Goal: Register for event/course

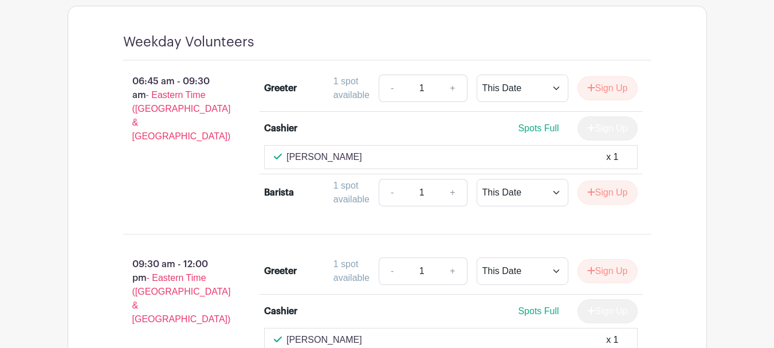
scroll to position [973, 0]
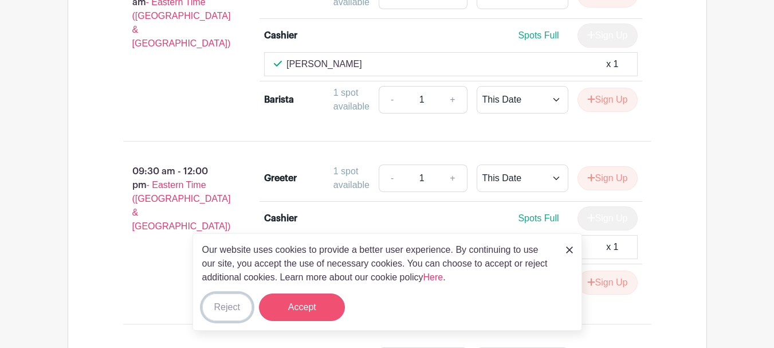
drag, startPoint x: 239, startPoint y: 305, endPoint x: 287, endPoint y: 299, distance: 49.0
click at [239, 305] on button "Reject" at bounding box center [227, 306] width 50 height 27
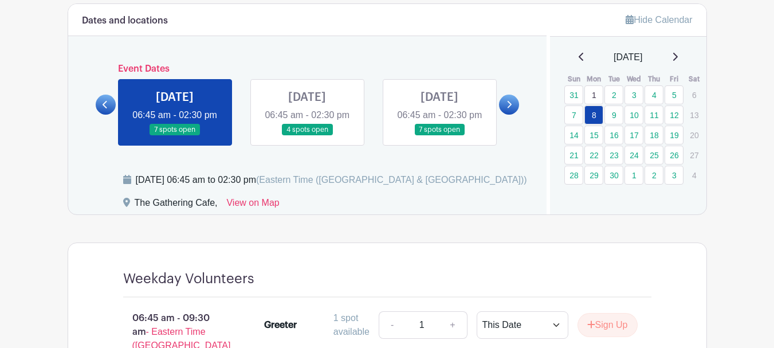
scroll to position [630, 0]
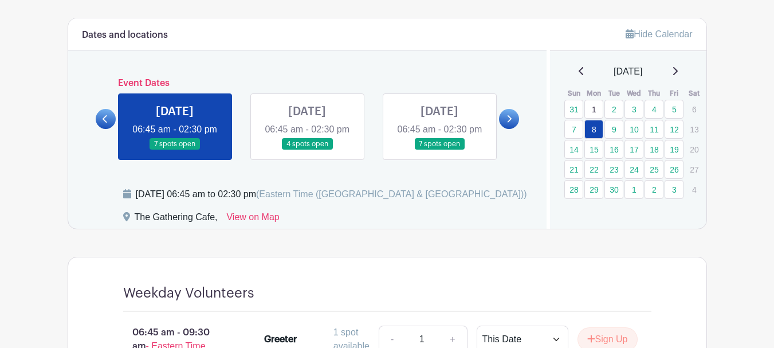
click at [307, 150] on link at bounding box center [307, 150] width 0 height 0
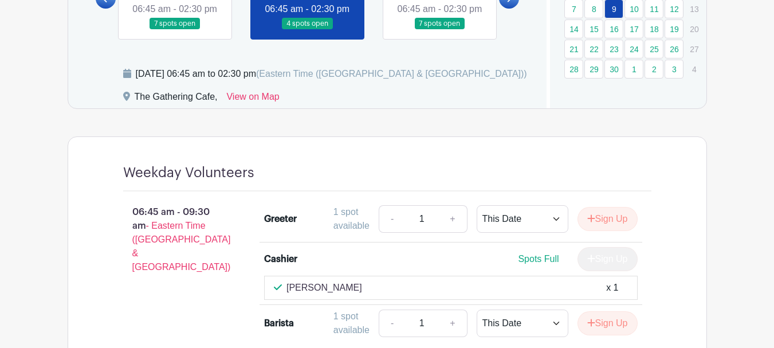
scroll to position [687, 0]
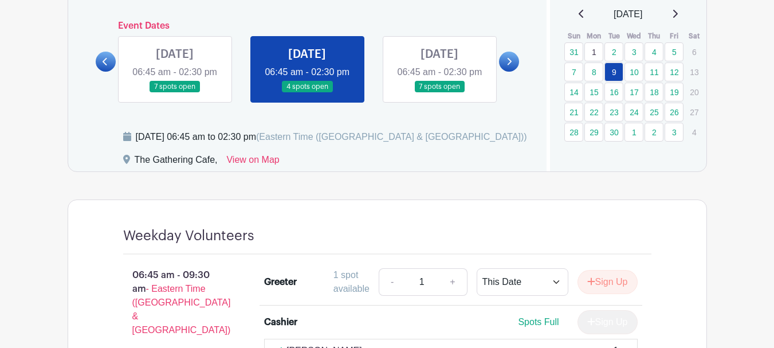
click at [439, 93] on link at bounding box center [439, 93] width 0 height 0
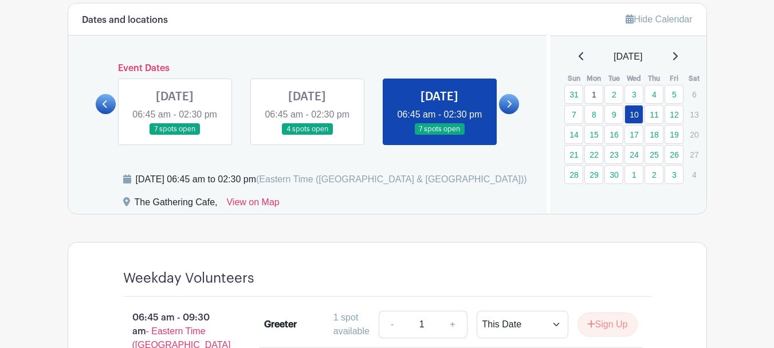
scroll to position [573, 0]
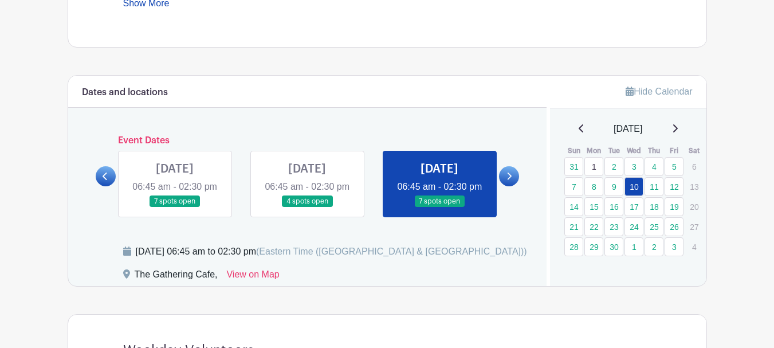
click at [307, 207] on link at bounding box center [307, 207] width 0 height 0
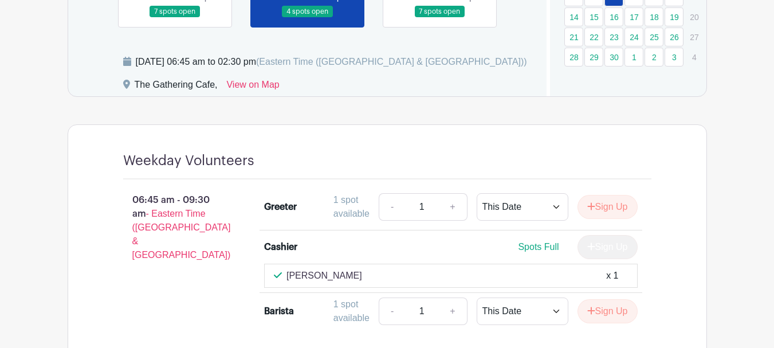
scroll to position [687, 0]
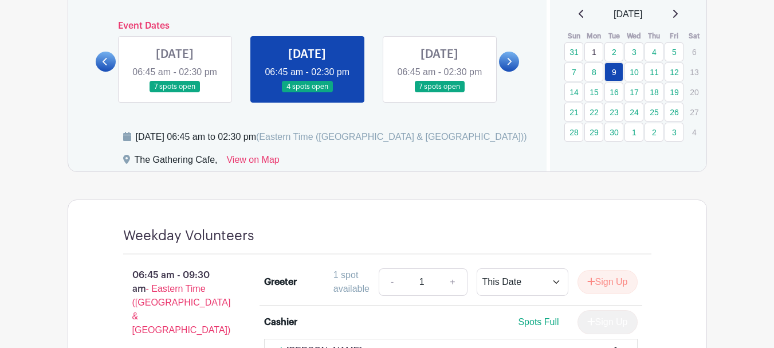
click at [439, 93] on link at bounding box center [439, 93] width 0 height 0
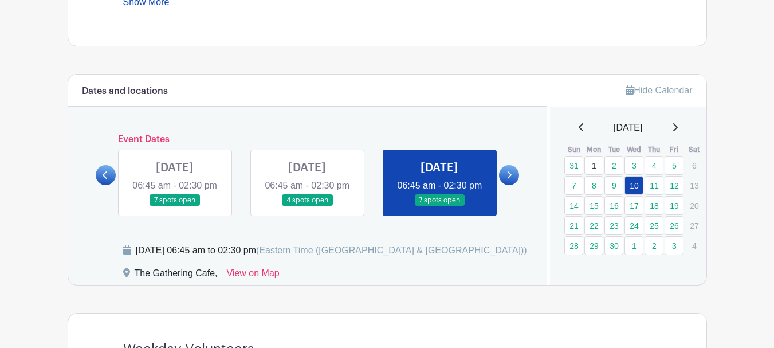
scroll to position [573, 0]
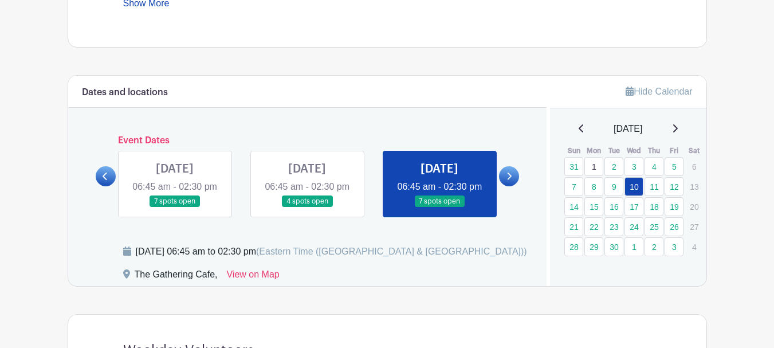
click at [175, 207] on link at bounding box center [175, 207] width 0 height 0
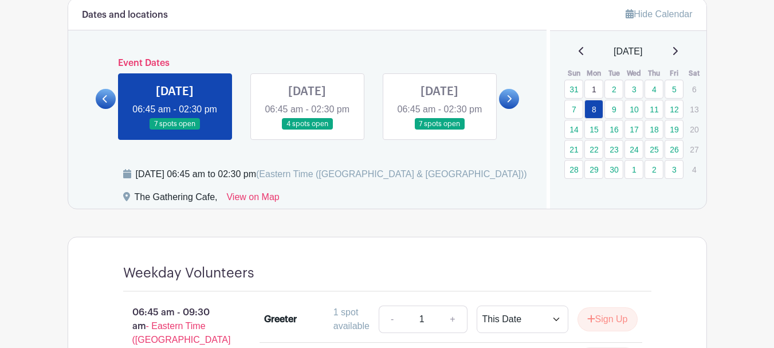
scroll to position [630, 0]
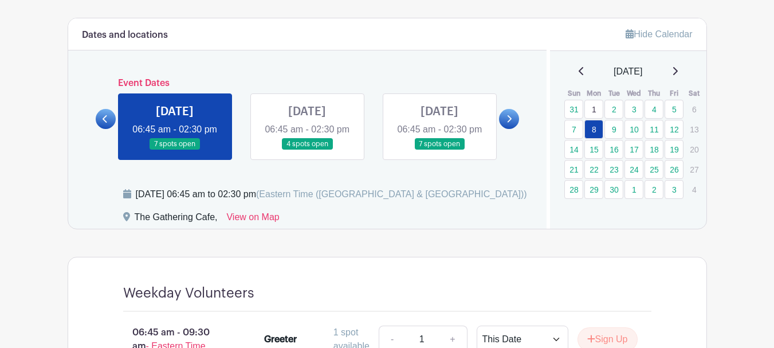
click at [509, 123] on icon at bounding box center [508, 119] width 5 height 9
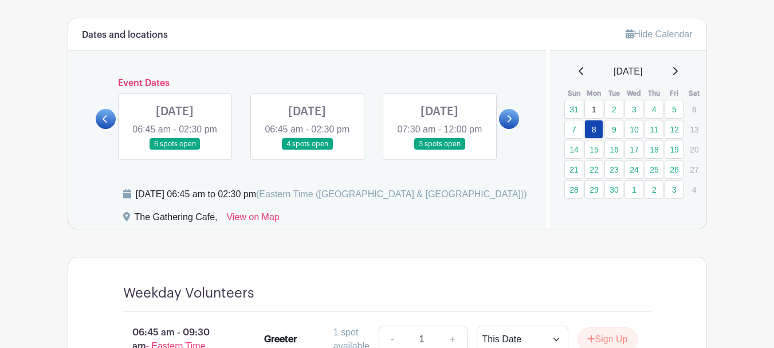
click at [175, 150] on link at bounding box center [175, 150] width 0 height 0
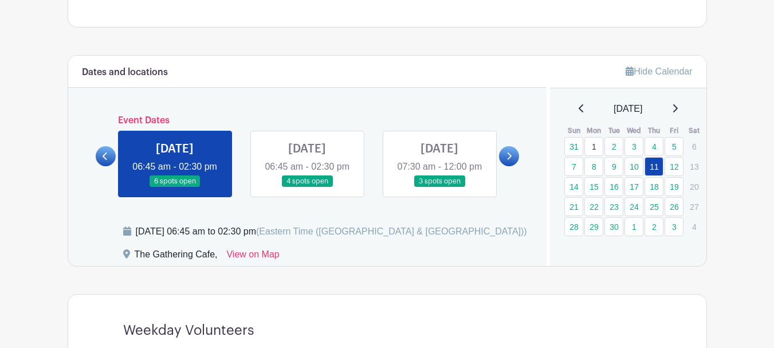
scroll to position [573, 0]
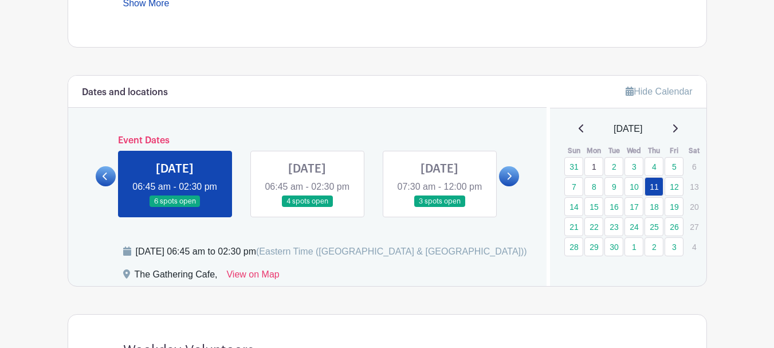
click at [307, 207] on link at bounding box center [307, 207] width 0 height 0
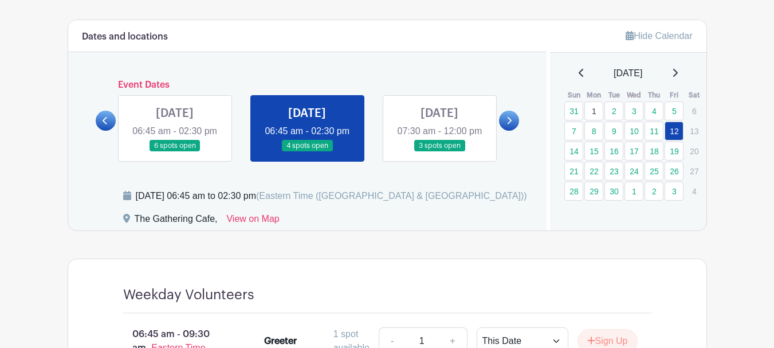
scroll to position [684, 0]
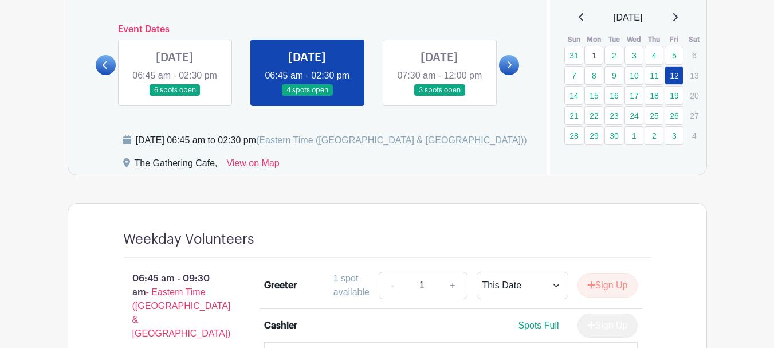
click at [439, 96] on link at bounding box center [439, 96] width 0 height 0
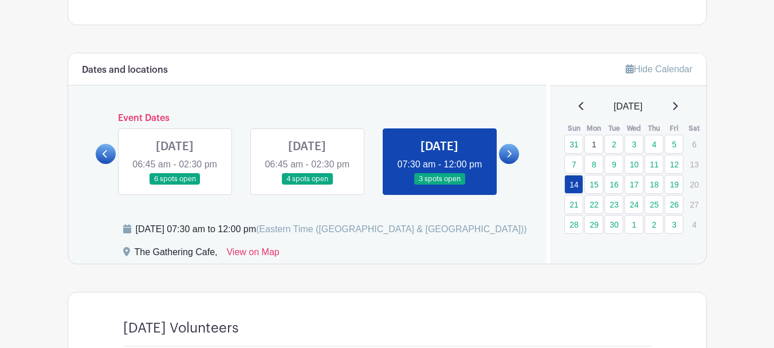
scroll to position [538, 0]
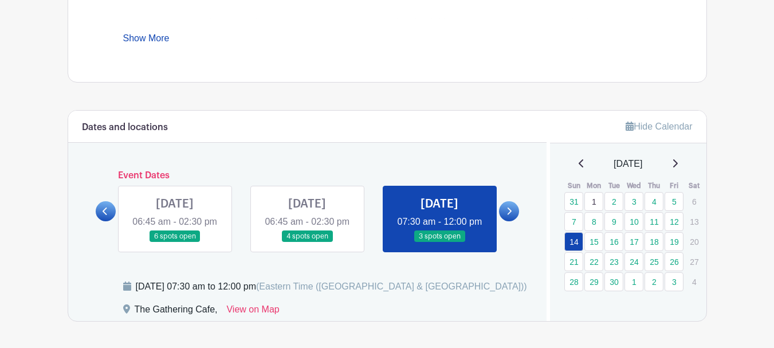
click at [513, 215] on link at bounding box center [509, 211] width 20 height 20
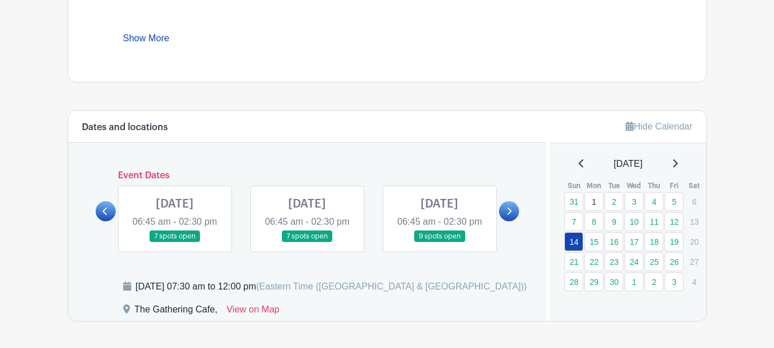
click at [514, 220] on link at bounding box center [509, 211] width 20 height 20
click at [307, 242] on link at bounding box center [307, 242] width 0 height 0
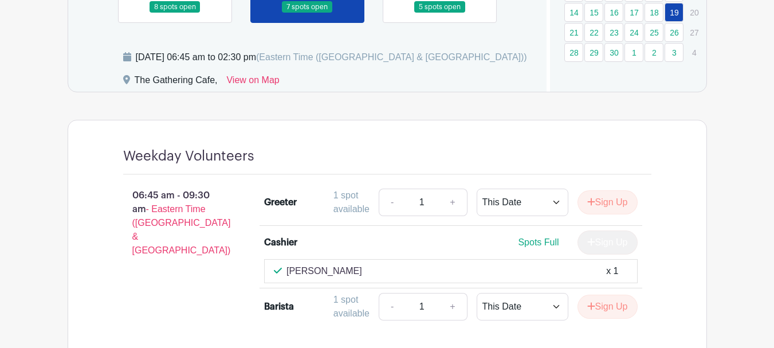
scroll to position [709, 0]
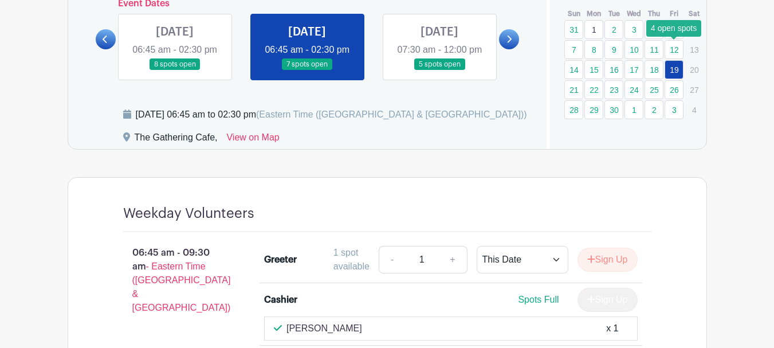
click at [676, 48] on link "12" at bounding box center [673, 49] width 19 height 19
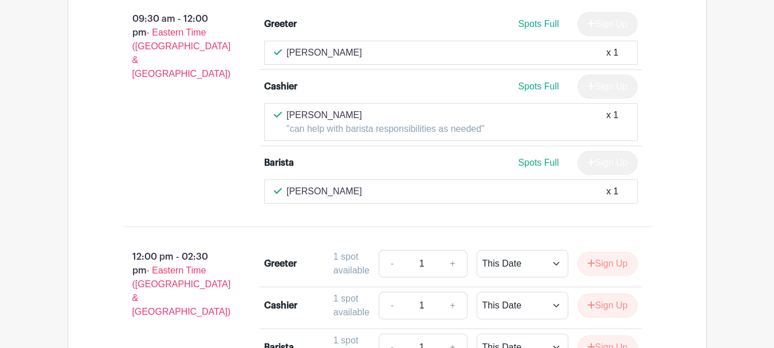
scroll to position [1142, 0]
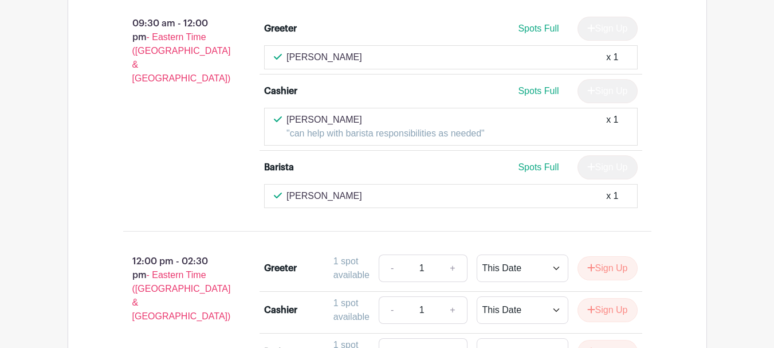
click at [412, 127] on p "Deb Boogaard" at bounding box center [385, 120] width 198 height 14
click at [389, 127] on p "Deb Boogaard" at bounding box center [385, 120] width 198 height 14
click at [386, 127] on p "Deb Boogaard" at bounding box center [385, 120] width 198 height 14
click at [456, 127] on p "Deb Boogaard" at bounding box center [385, 120] width 198 height 14
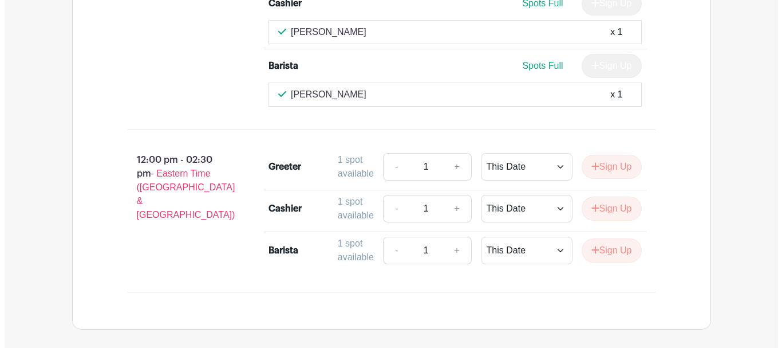
scroll to position [1256, 0]
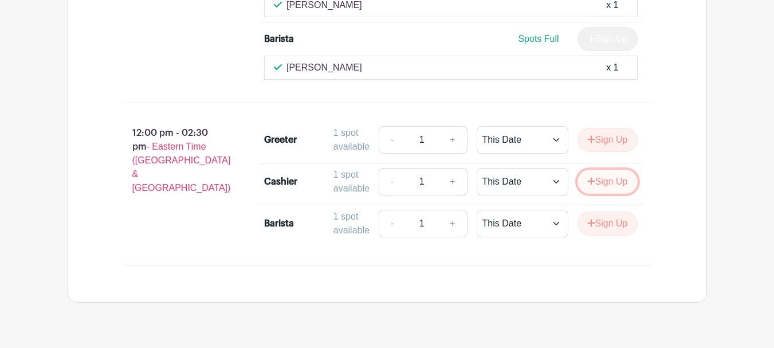
click at [597, 194] on button "Sign Up" at bounding box center [607, 181] width 60 height 24
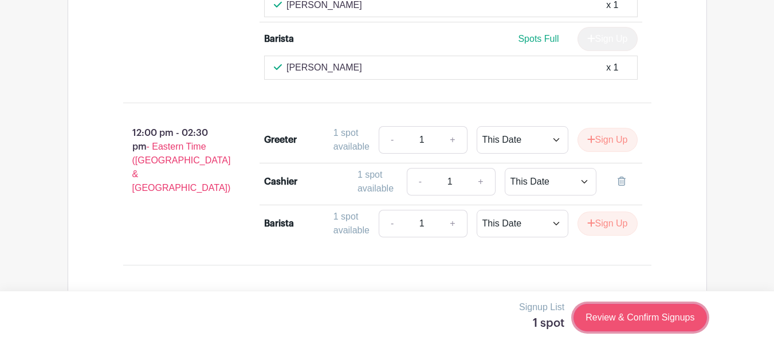
click at [628, 320] on link "Review & Confirm Signups" at bounding box center [639, 316] width 133 height 27
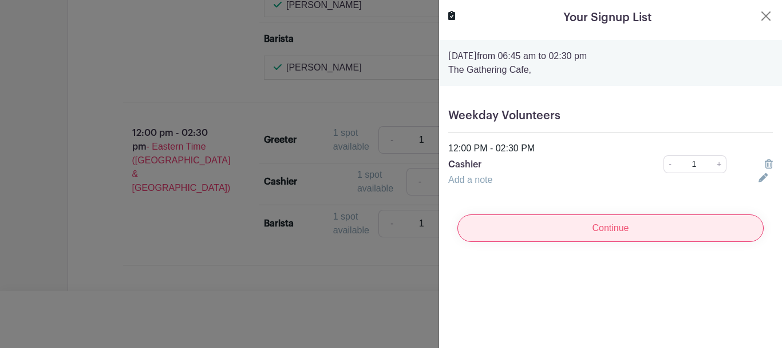
click at [630, 224] on input "Continue" at bounding box center [610, 227] width 306 height 27
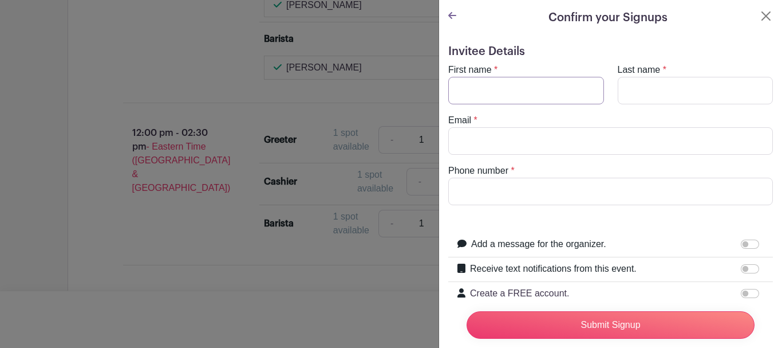
click at [532, 93] on input "First name" at bounding box center [526, 90] width 156 height 27
type input "Deb"
click at [646, 92] on input "Last name" at bounding box center [696, 90] width 156 height 27
type input "Boogaard"
click at [602, 133] on input "Email" at bounding box center [610, 140] width 325 height 27
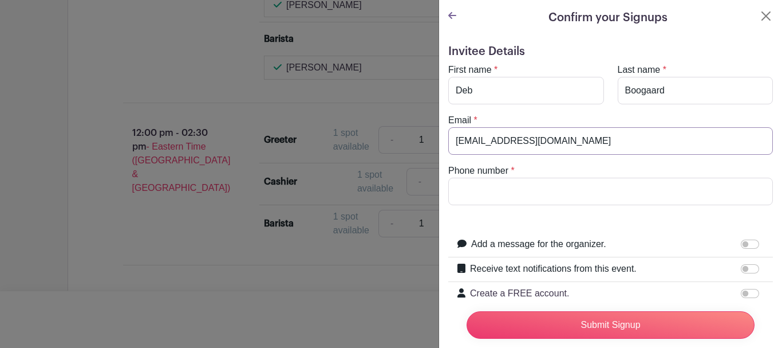
type input "[EMAIL_ADDRESS][DOMAIN_NAME]"
click at [558, 197] on input "Phone number" at bounding box center [610, 191] width 325 height 27
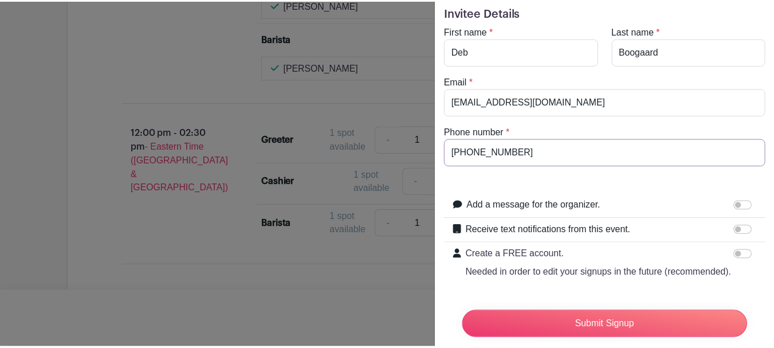
scroll to position [89, 0]
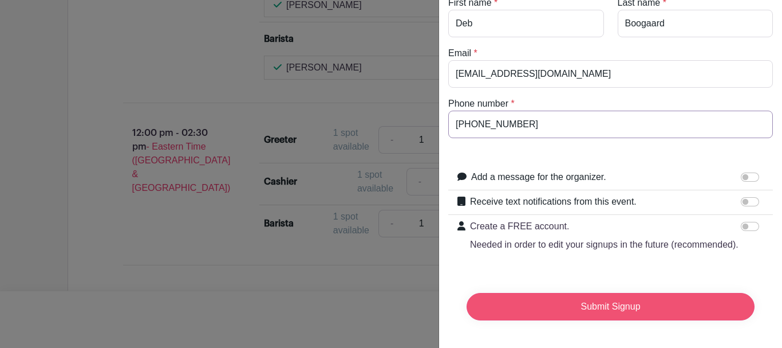
type input "[PHONE_NUMBER]"
click at [596, 298] on input "Submit Signup" at bounding box center [611, 306] width 288 height 27
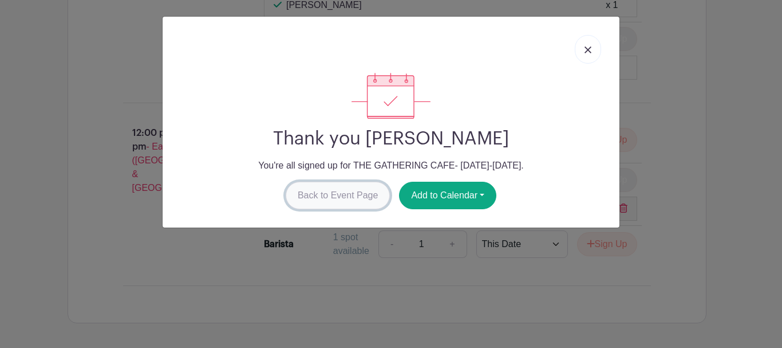
click at [338, 192] on link "Back to Event Page" at bounding box center [338, 195] width 105 height 27
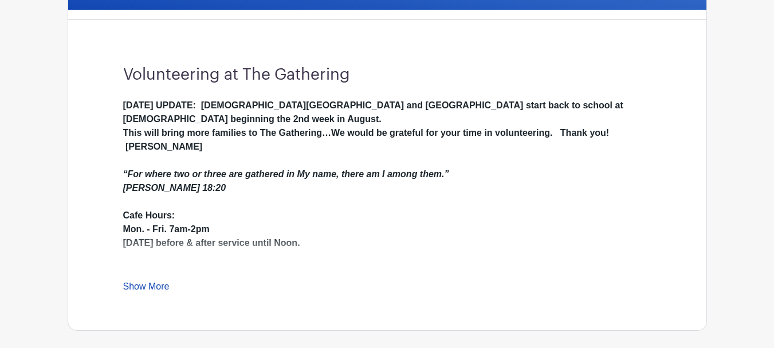
scroll to position [0, 0]
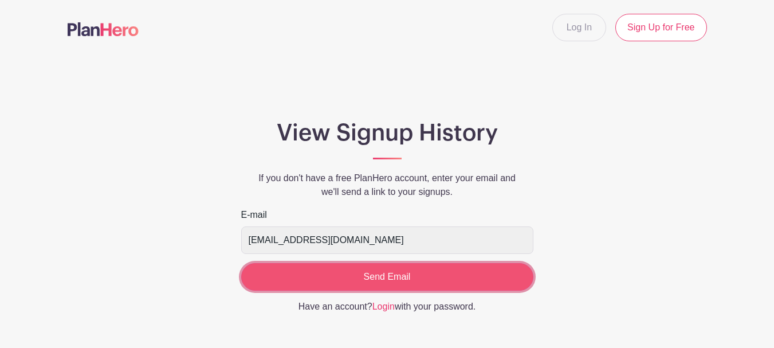
click at [376, 270] on input "Send Email" at bounding box center [387, 276] width 292 height 27
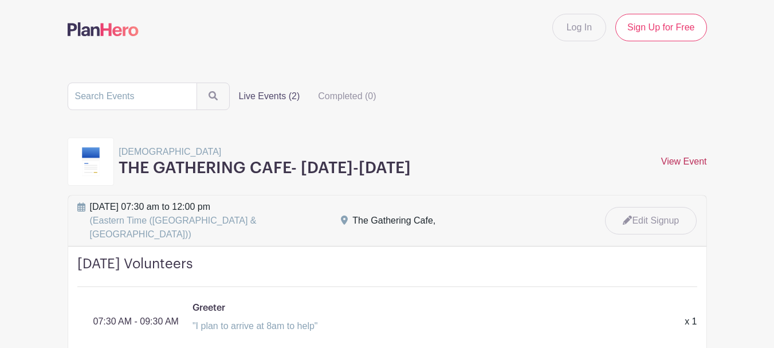
click at [686, 156] on link "View Event" at bounding box center [684, 161] width 46 height 10
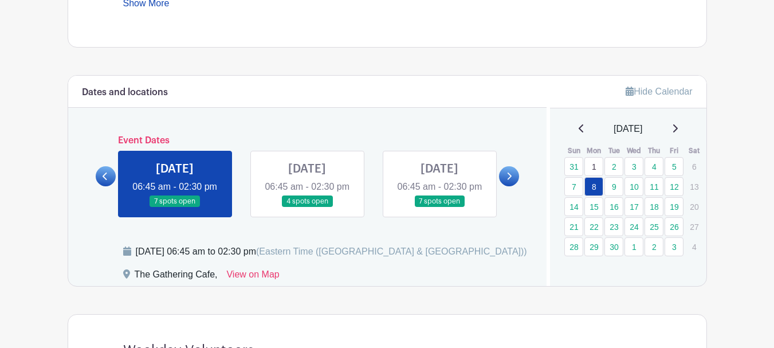
scroll to position [687, 0]
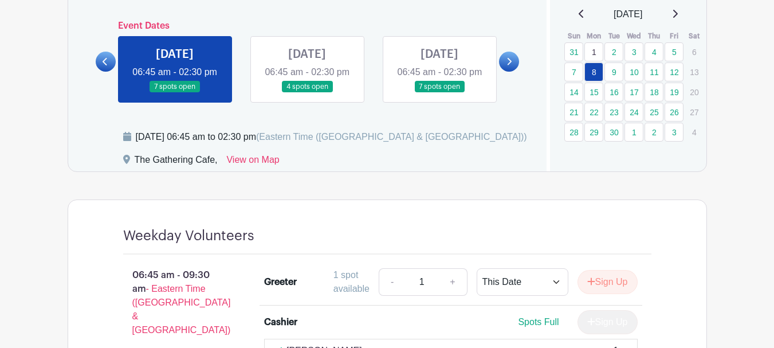
click at [508, 66] on icon at bounding box center [508, 61] width 5 height 9
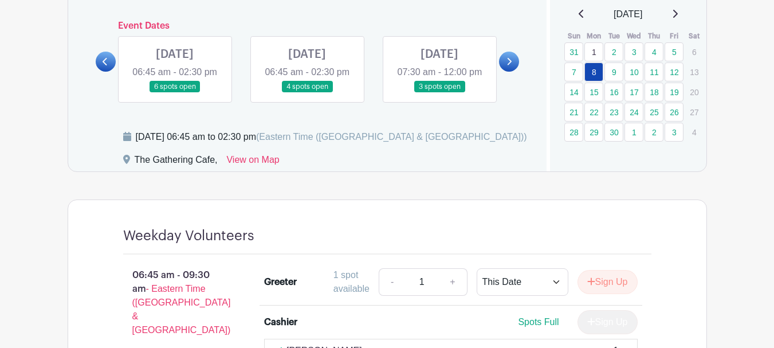
click at [307, 93] on link at bounding box center [307, 93] width 0 height 0
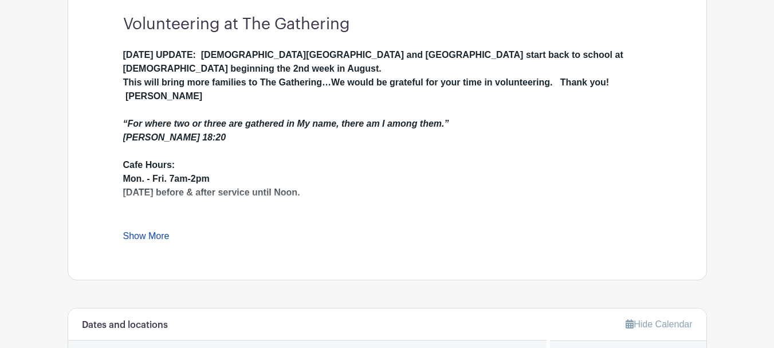
scroll to position [397, 0]
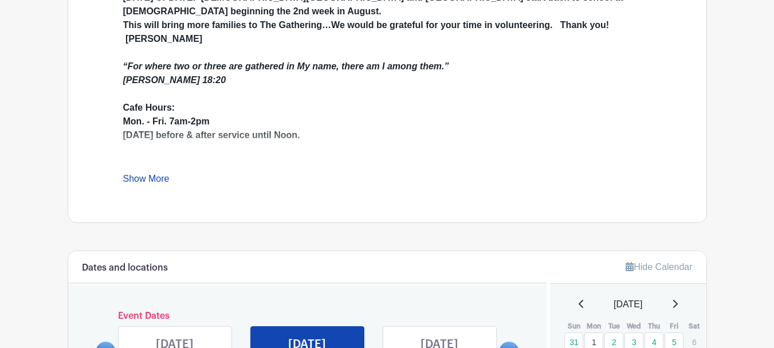
click at [136, 175] on link "Show More" at bounding box center [146, 180] width 46 height 14
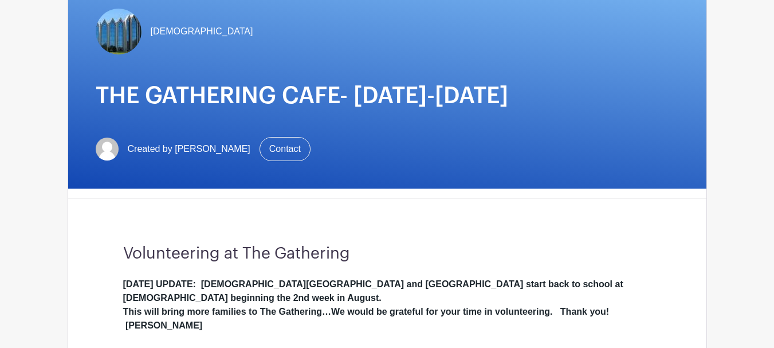
scroll to position [0, 0]
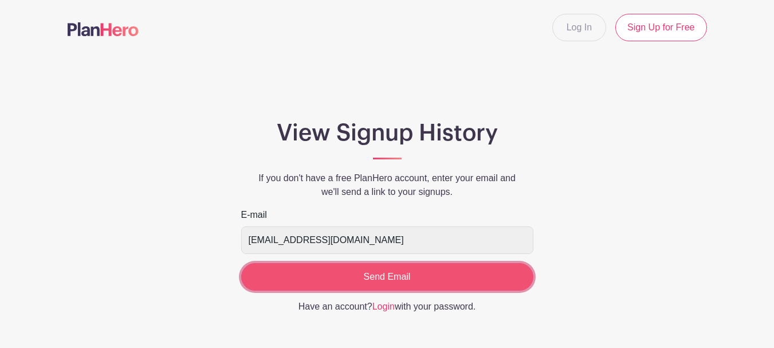
click at [370, 278] on input "Send Email" at bounding box center [387, 276] width 292 height 27
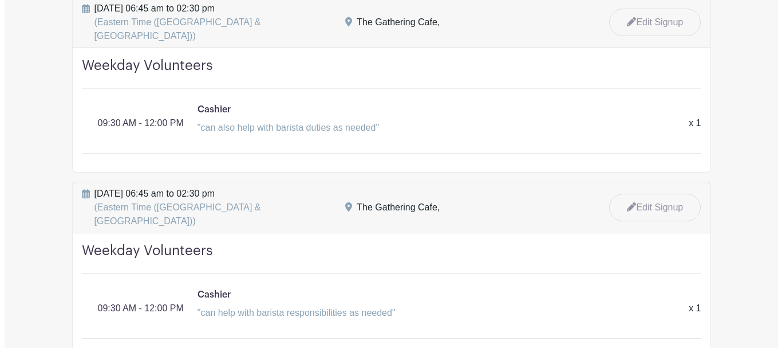
scroll to position [1519, 0]
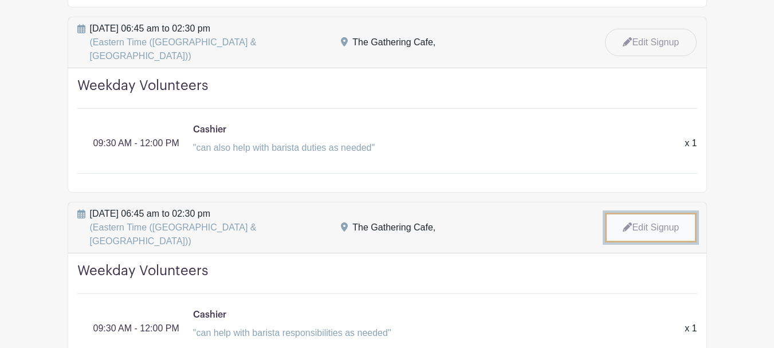
click at [655, 212] on link "Edit Signup" at bounding box center [651, 227] width 92 height 30
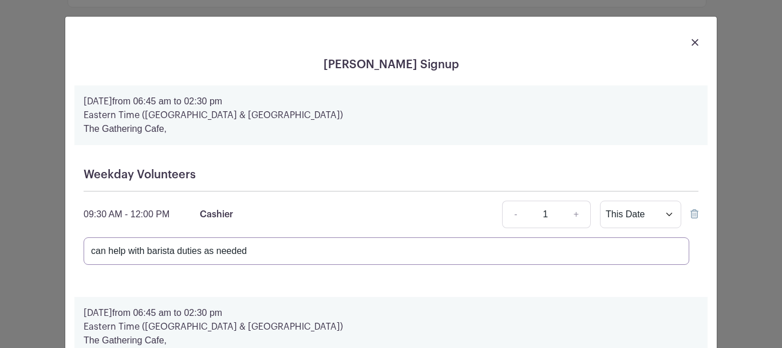
drag, startPoint x: 283, startPoint y: 238, endPoint x: 69, endPoint y: 255, distance: 215.5
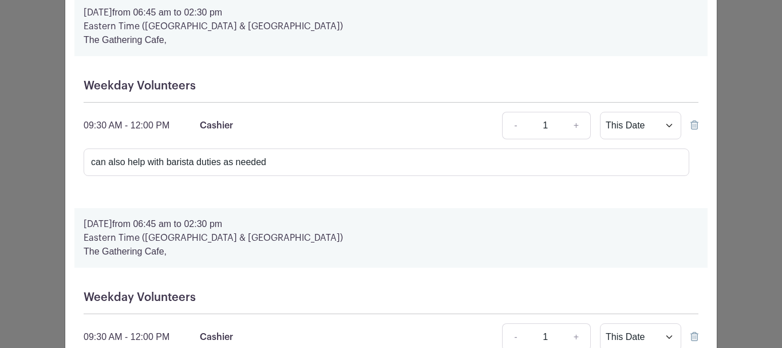
scroll to position [344, 0]
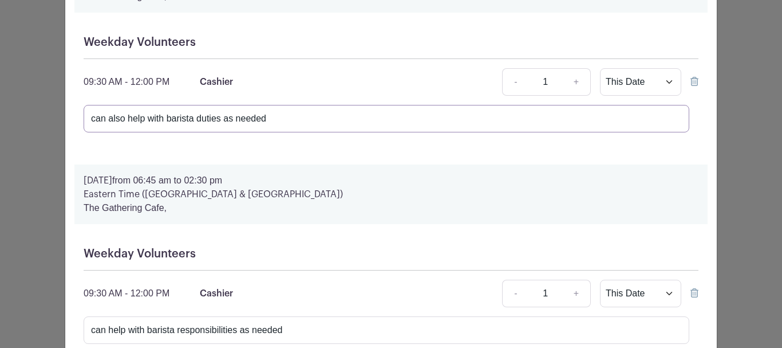
drag, startPoint x: 271, startPoint y: 113, endPoint x: 29, endPoint y: 109, distance: 242.2
click at [32, 112] on div "Deb Boogaard's Signup Friday, September 26, 2025 from 06:45 am to 02:30 pm East…" at bounding box center [391, 174] width 782 height 348
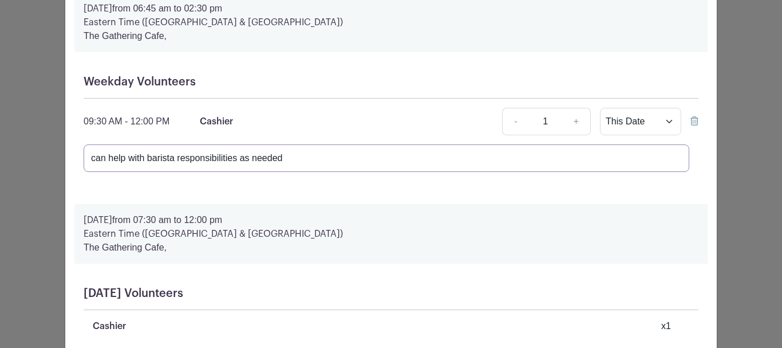
drag, startPoint x: 304, startPoint y: 156, endPoint x: 74, endPoint y: 162, distance: 230.3
click at [74, 162] on div "Weekday Volunteers 09:30 AM - 12:00 PM Cashier - 1 + This Date Select Dates Sel…" at bounding box center [390, 128] width 633 height 124
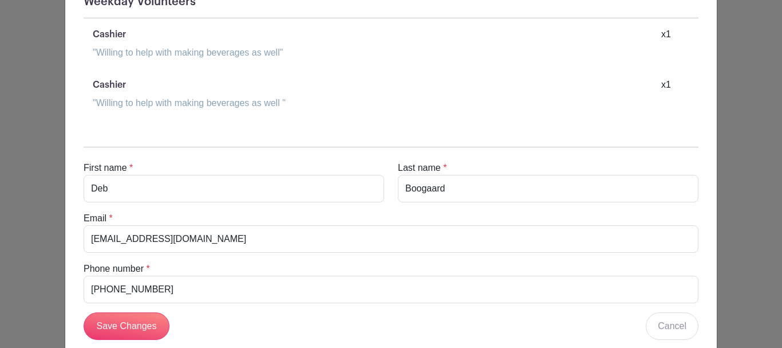
scroll to position [985, 0]
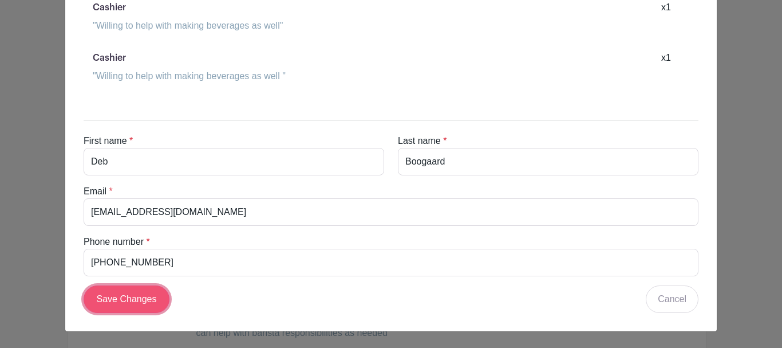
click at [128, 296] on input "Save Changes" at bounding box center [127, 298] width 86 height 27
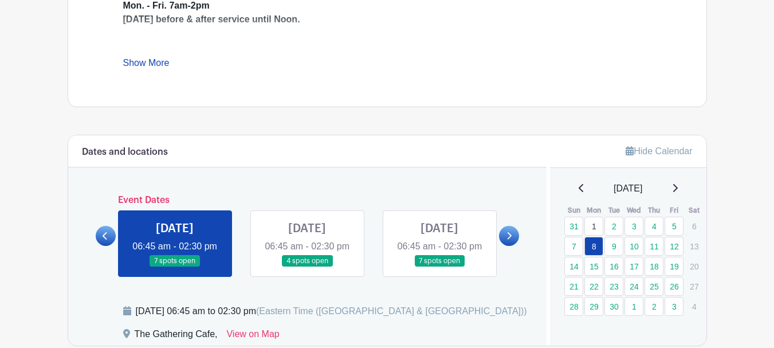
scroll to position [515, 0]
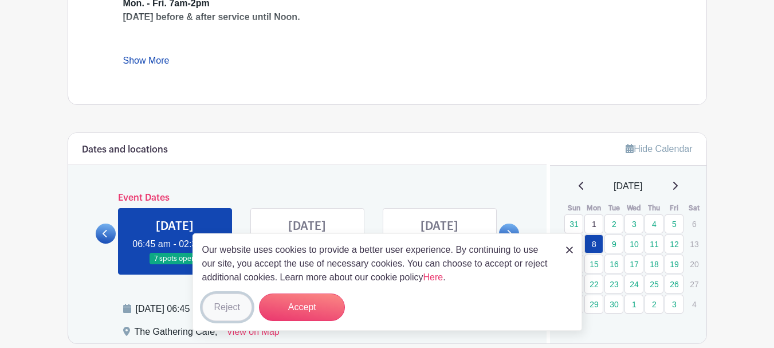
click at [218, 311] on button "Reject" at bounding box center [227, 306] width 50 height 27
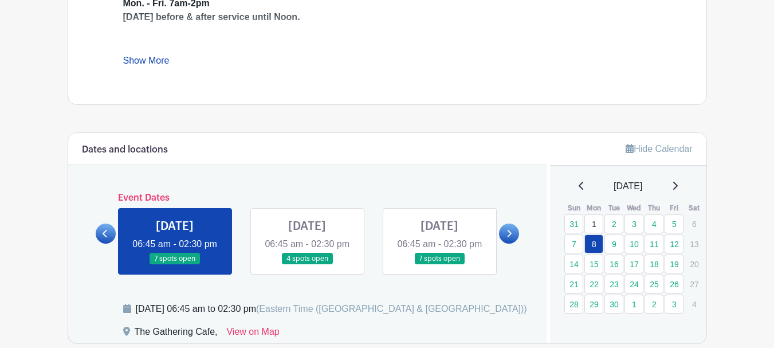
click at [505, 243] on link at bounding box center [509, 233] width 20 height 20
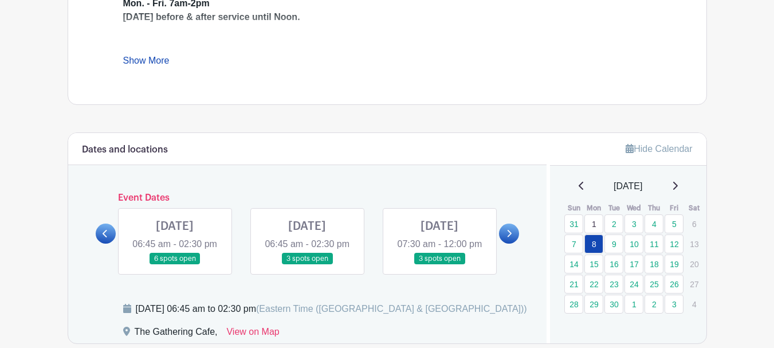
click at [307, 265] on link at bounding box center [307, 265] width 0 height 0
